Goal: Information Seeking & Learning: Compare options

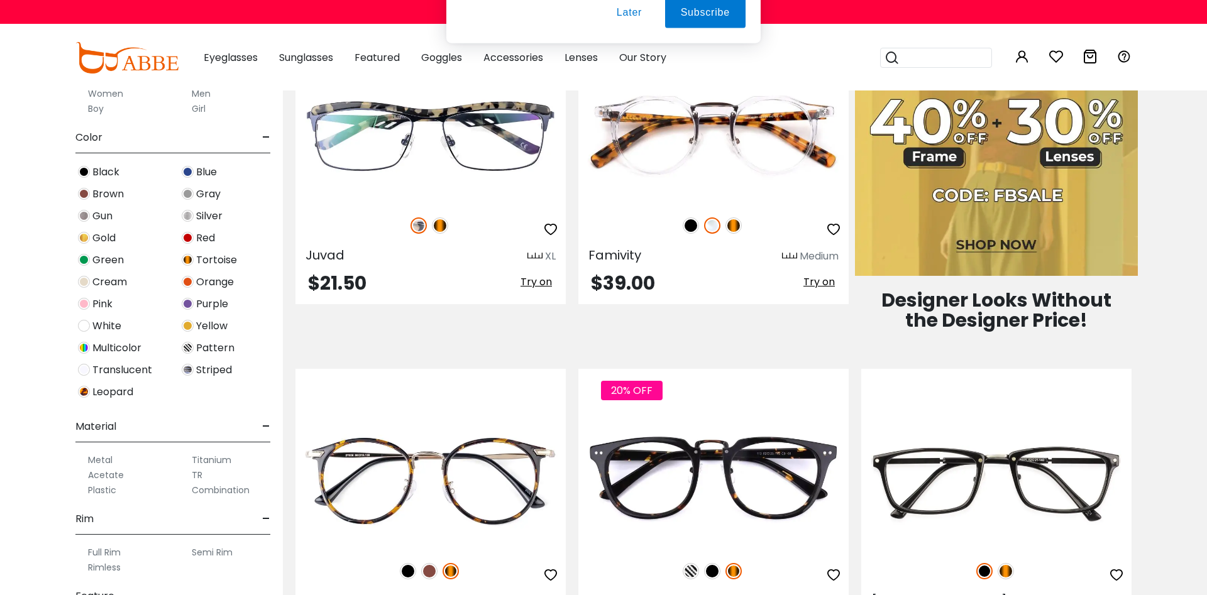
scroll to position [769, 0]
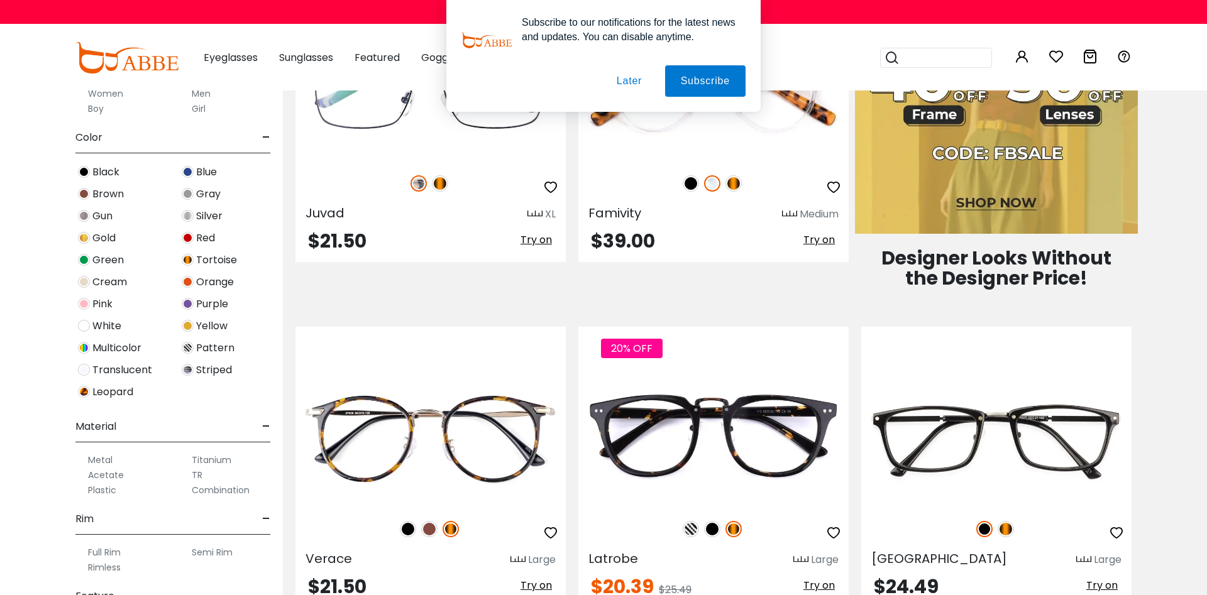
click at [0, 0] on button "Later" at bounding box center [0, 0] width 0 height 0
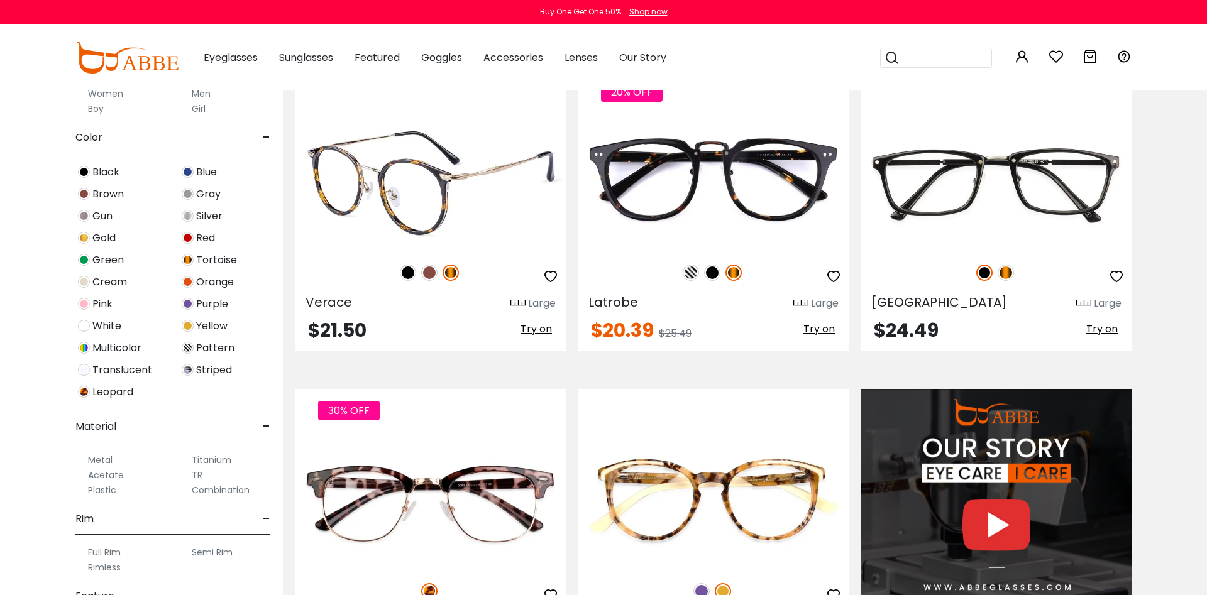
scroll to position [1241, 0]
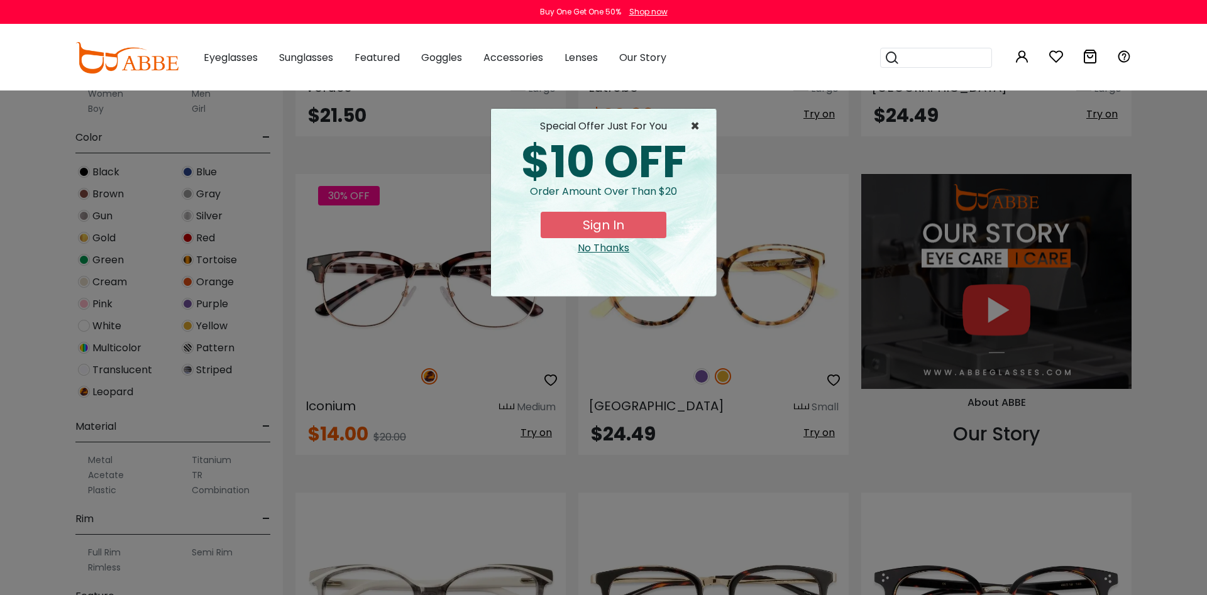
click at [695, 126] on span "×" at bounding box center [698, 126] width 16 height 15
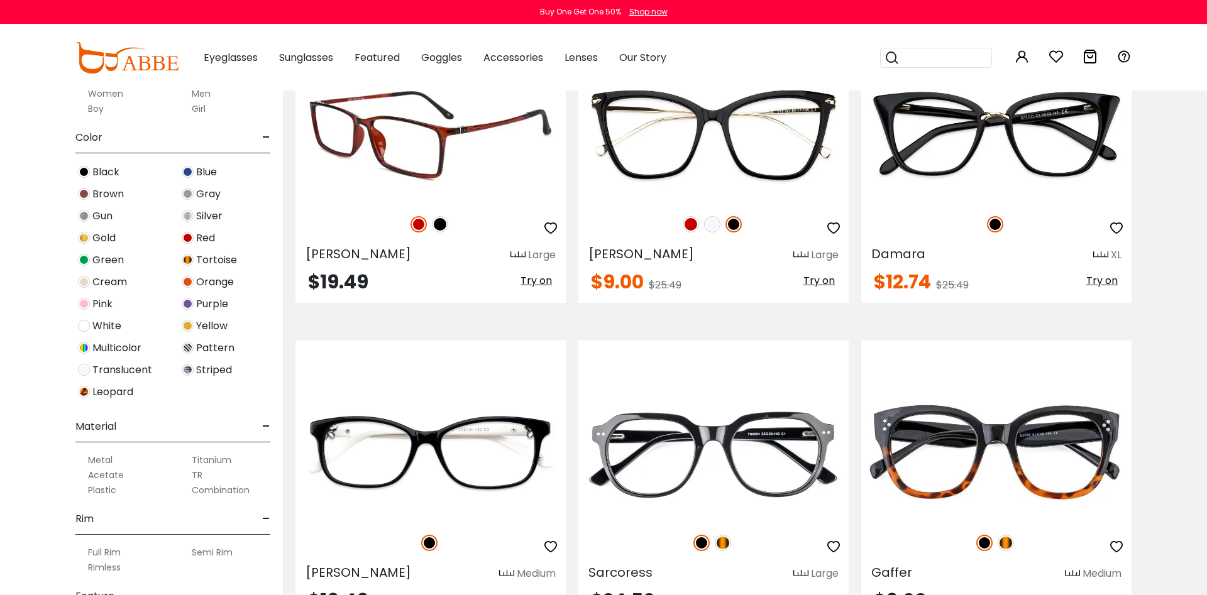
scroll to position [2651, 0]
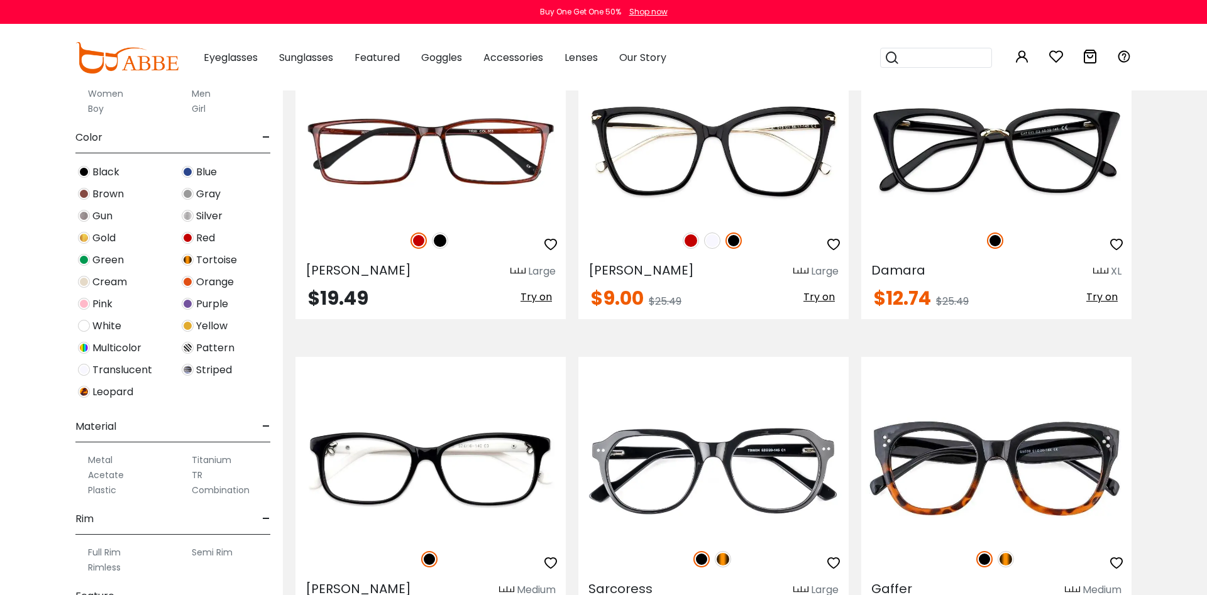
click at [187, 259] on img at bounding box center [188, 260] width 12 height 12
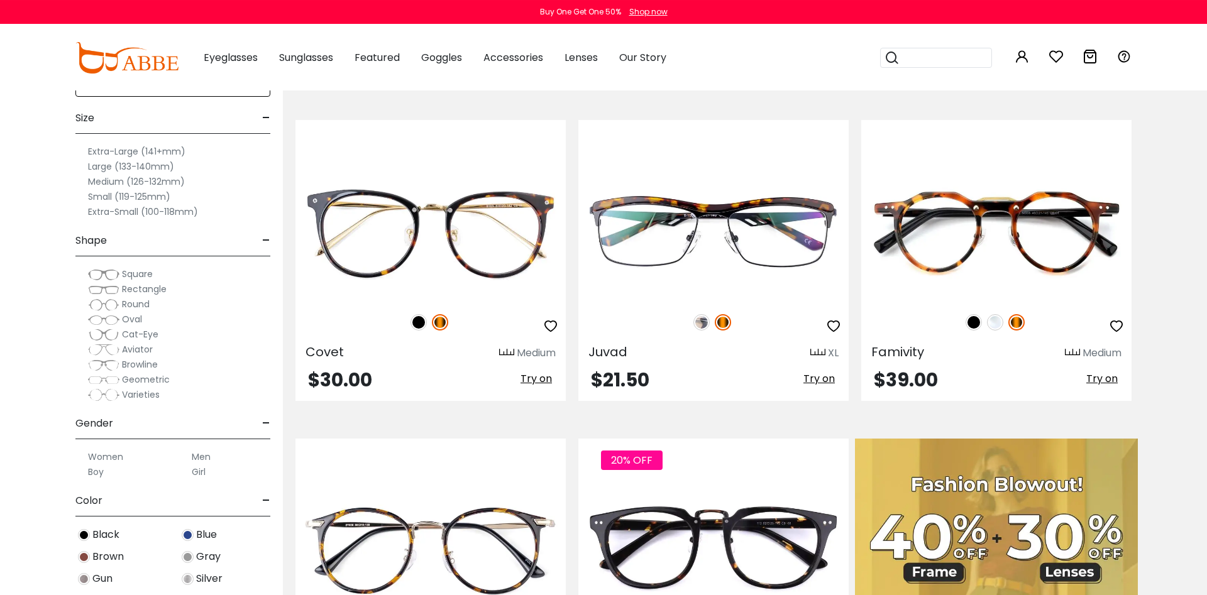
scroll to position [256, 0]
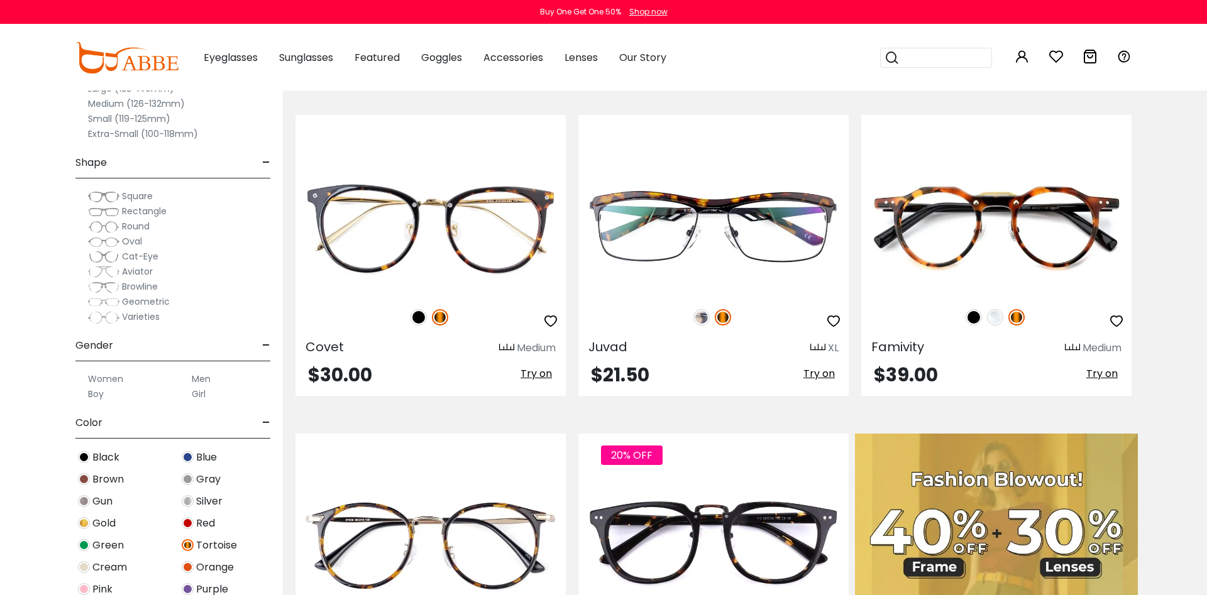
click at [131, 197] on span "Square" at bounding box center [137, 196] width 31 height 13
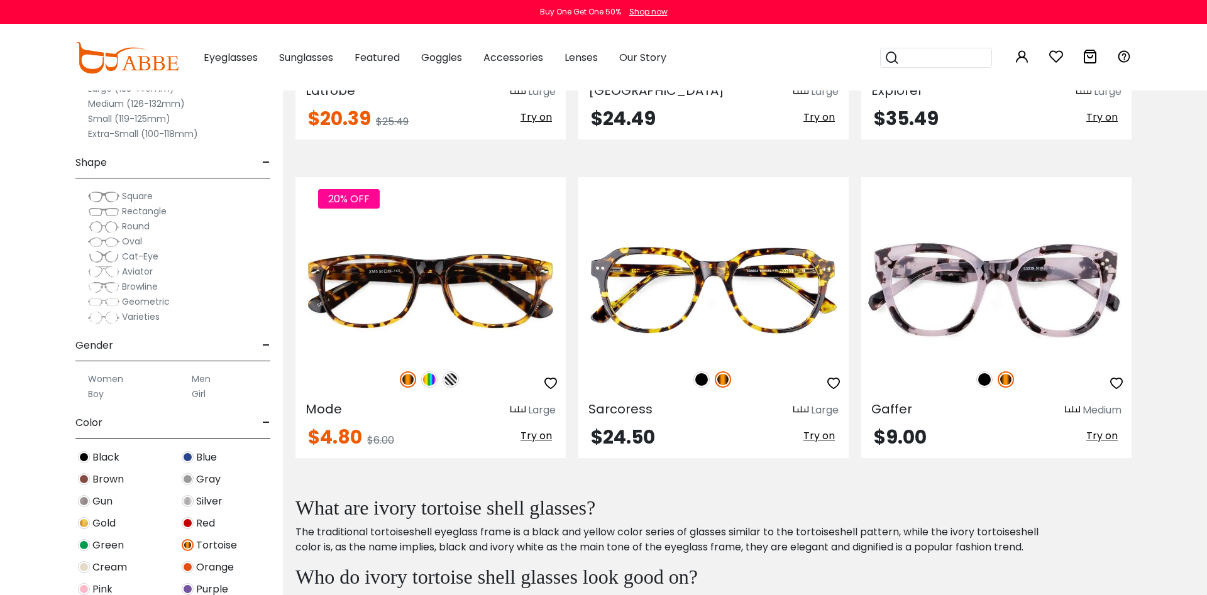
scroll to position [192, 0]
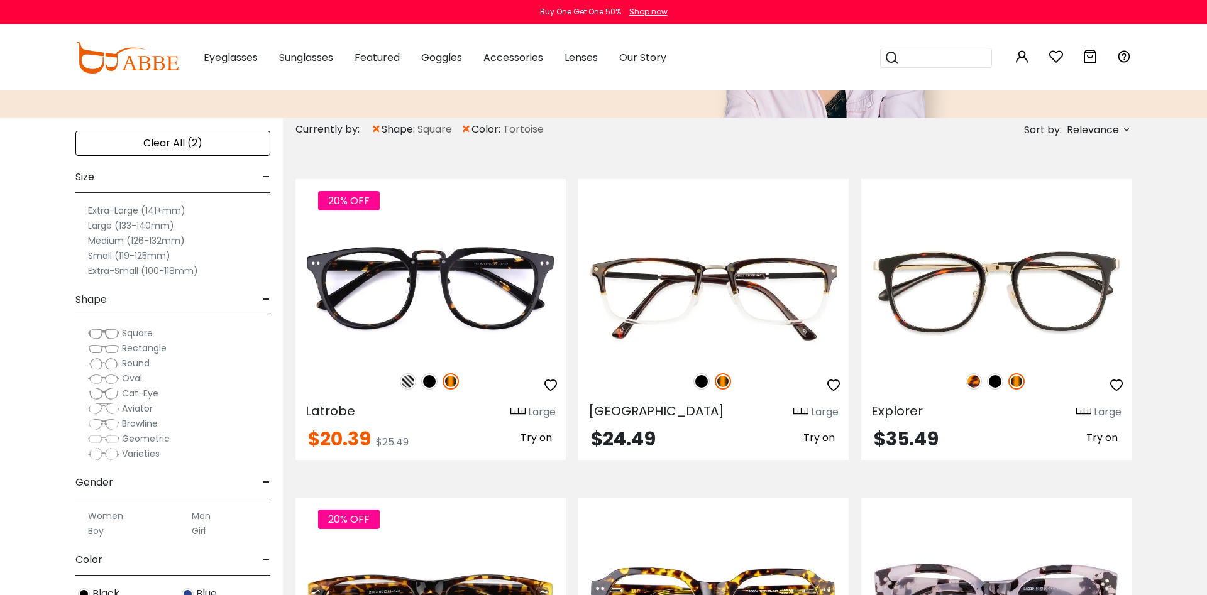
click at [124, 376] on span "Oval" at bounding box center [132, 378] width 20 height 13
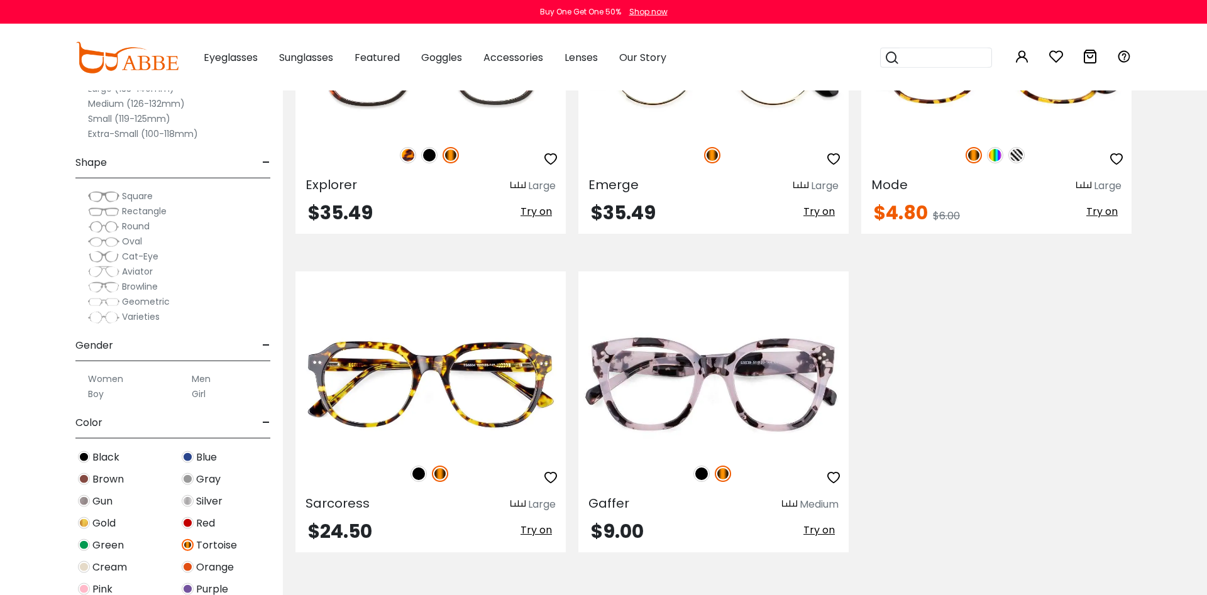
scroll to position [769, 0]
